Goal: Find specific page/section: Find specific page/section

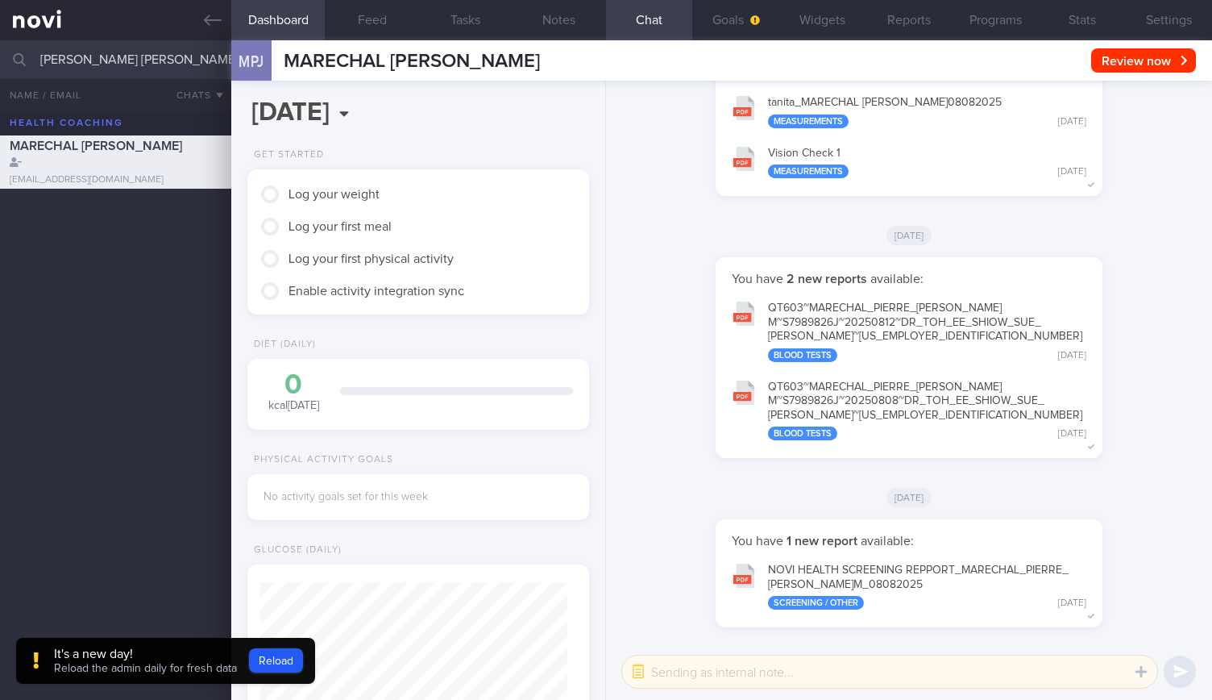
scroll to position [150, 300]
drag, startPoint x: 146, startPoint y: 52, endPoint x: 0, endPoint y: 52, distance: 145.9
click at [0, 52] on input "KATHARINE ANN NEVINS" at bounding box center [606, 59] width 1212 height 39
click at [229, 20] on link at bounding box center [115, 20] width 231 height 40
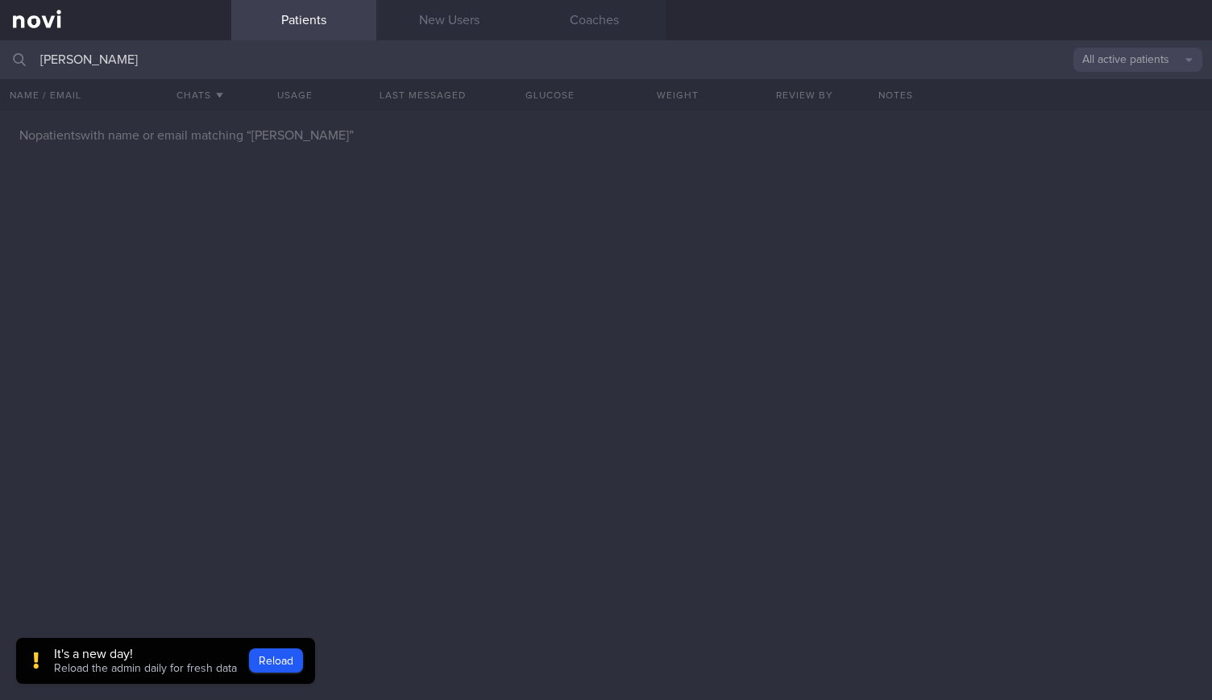
click at [1096, 60] on button "All active patients" at bounding box center [1137, 60] width 129 height 24
drag, startPoint x: 123, startPoint y: 57, endPoint x: 322, endPoint y: 59, distance: 199.1
click at [322, 59] on input "HANDSHAW JAMES CHRISTOPHERS" at bounding box center [606, 59] width 1212 height 39
type input "[PERSON_NAME]"
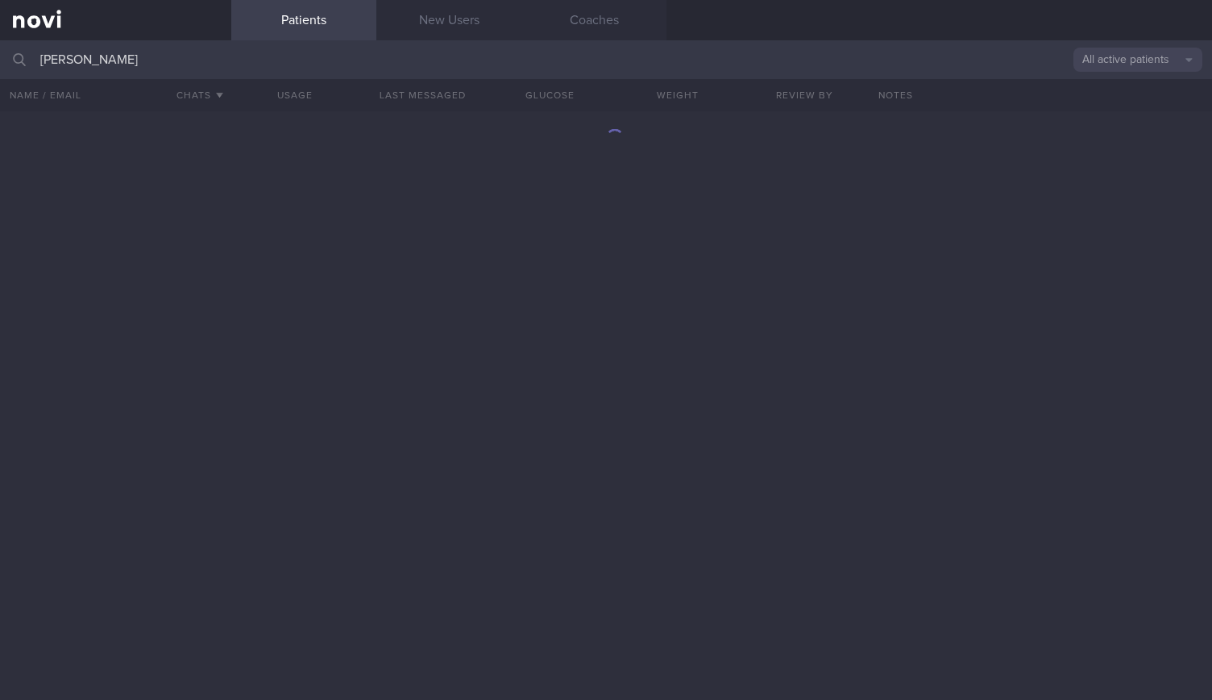
click at [132, 66] on input "[PERSON_NAME]" at bounding box center [606, 59] width 1212 height 39
click at [138, 322] on div at bounding box center [606, 405] width 1212 height 588
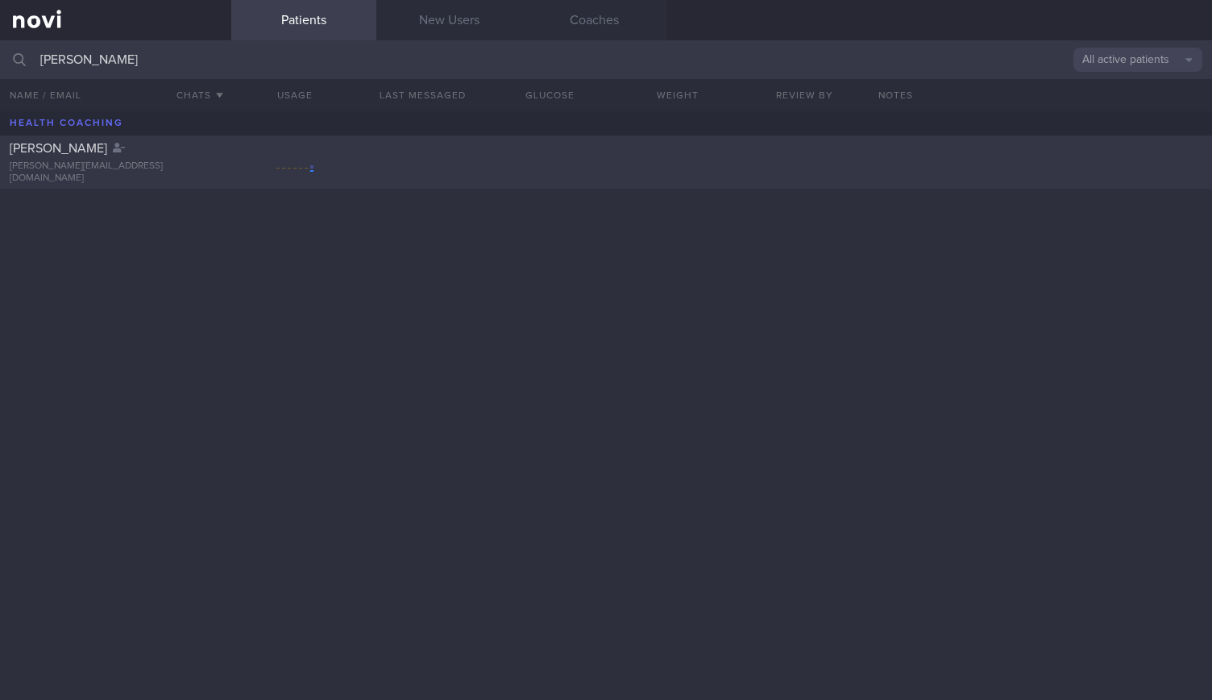
click at [82, 150] on span "[PERSON_NAME]" at bounding box center [59, 148] width 98 height 13
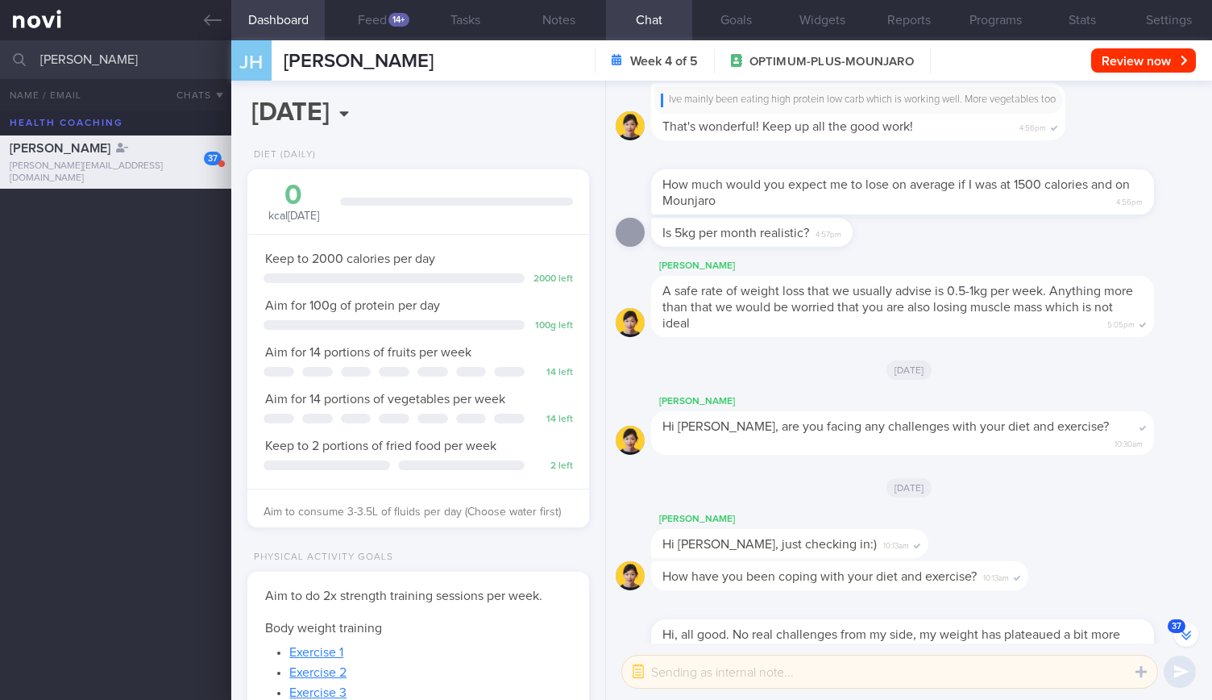
scroll to position [-402, 0]
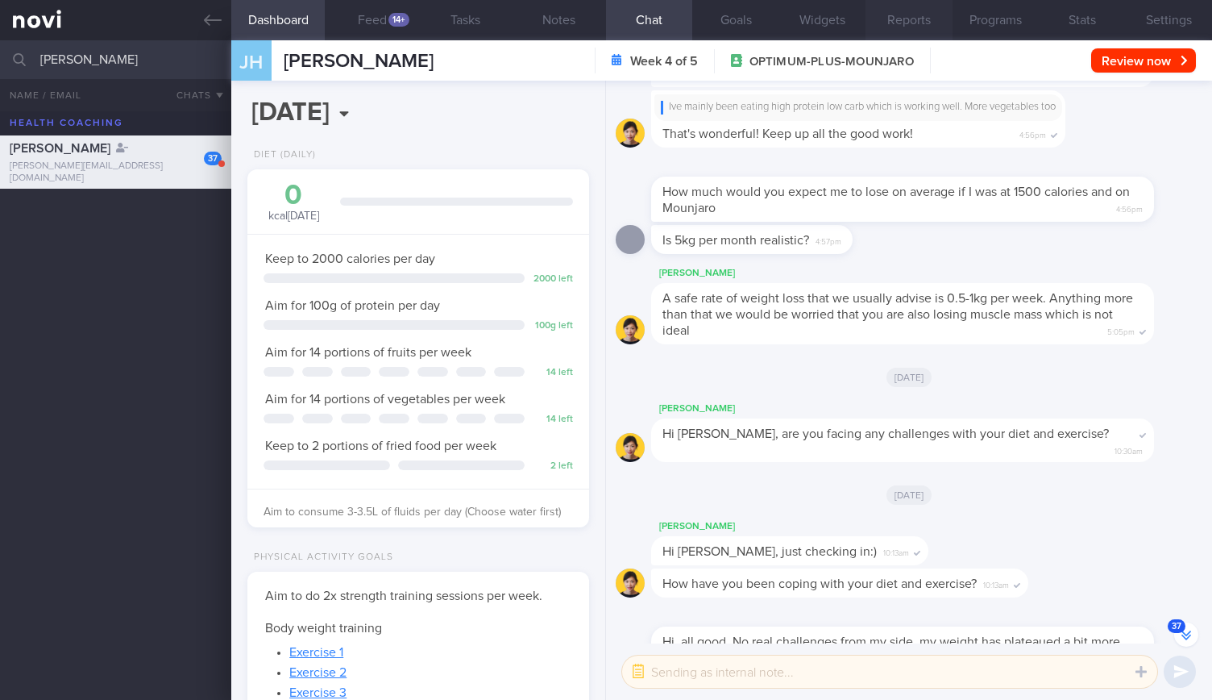
click at [919, 17] on button "Reports" at bounding box center [909, 20] width 86 height 40
